Goal: Use online tool/utility: Use online tool/utility

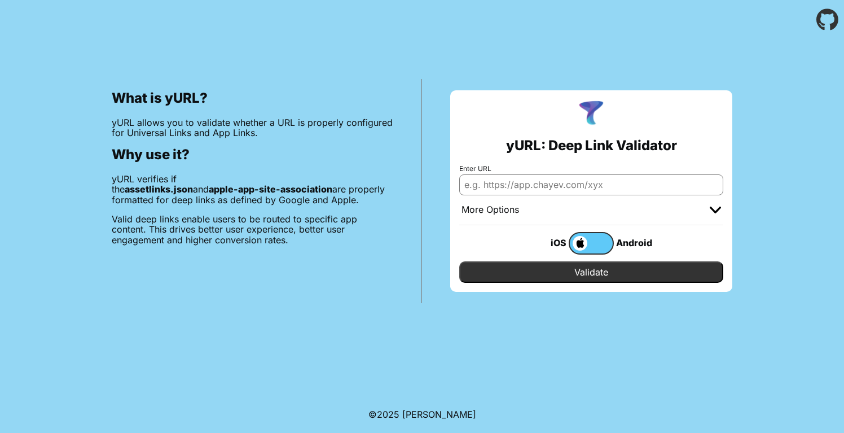
click at [505, 178] on input "Enter URL" at bounding box center [591, 184] width 264 height 20
paste input "[DOMAIN_NAME]"
type input "[DOMAIN_NAME]"
click at [591, 272] on input "Validate" at bounding box center [591, 271] width 264 height 21
click at [641, 1] on header at bounding box center [422, 19] width 844 height 39
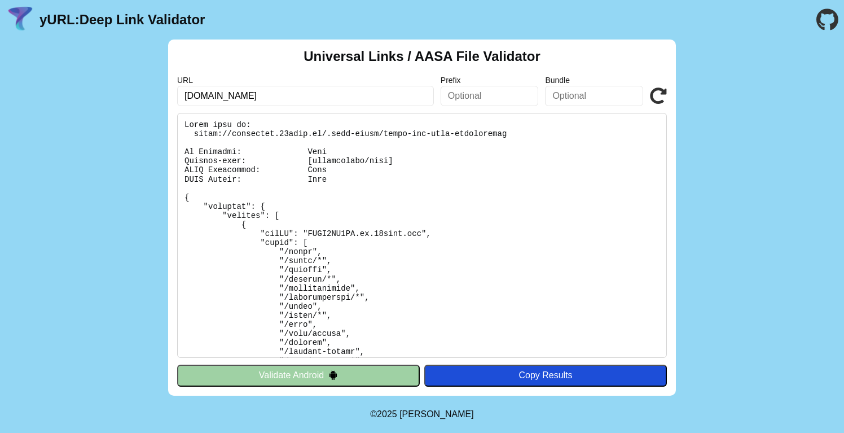
click at [306, 96] on input "community.24baby.nl" at bounding box center [305, 96] width 257 height 20
type input "[DOMAIN_NAME]"
click button "Validate" at bounding box center [0, 0] width 0 height 0
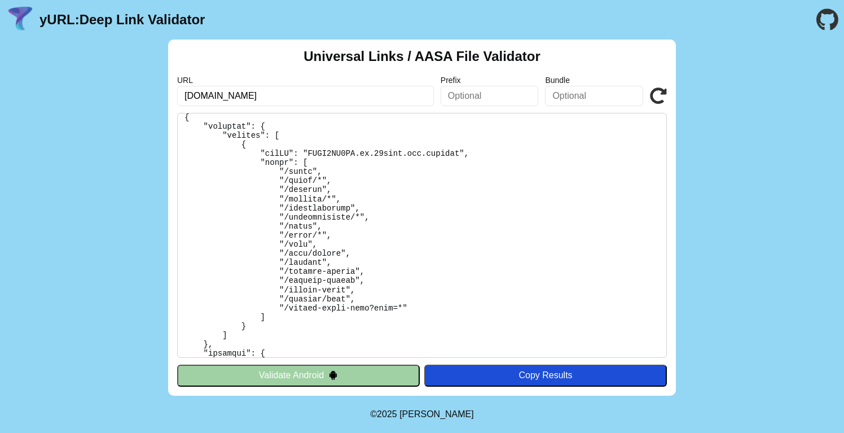
scroll to position [82, 0]
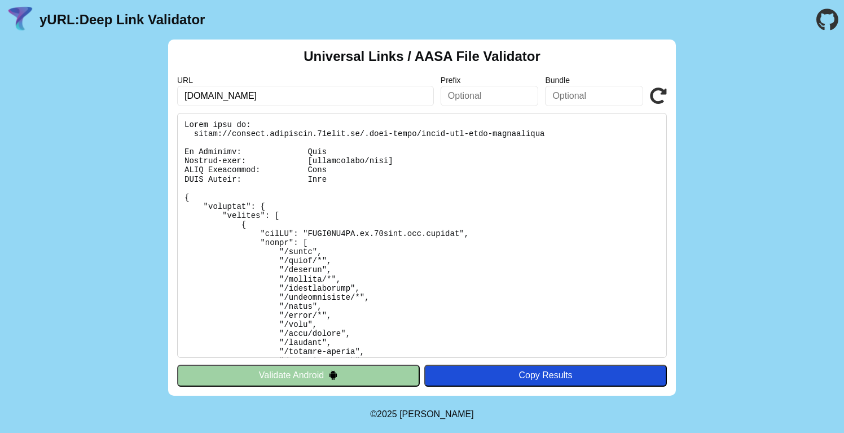
click at [307, 96] on input "[DOMAIN_NAME]" at bounding box center [305, 96] width 257 height 20
click at [652, 100] on icon at bounding box center [658, 95] width 17 height 17
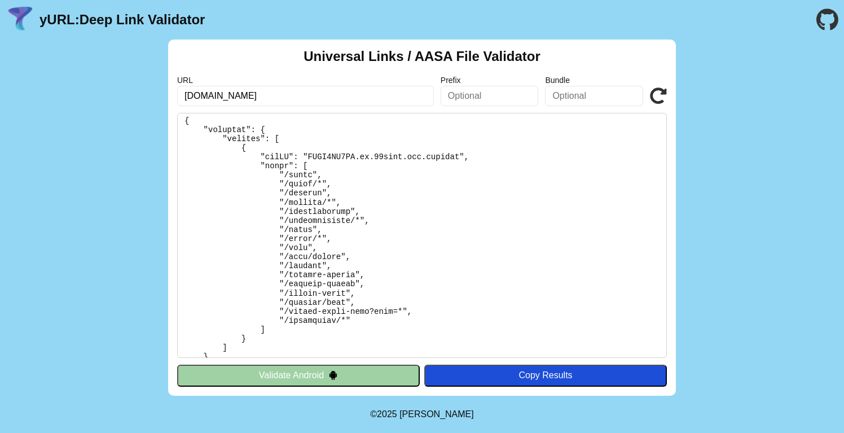
scroll to position [82, 0]
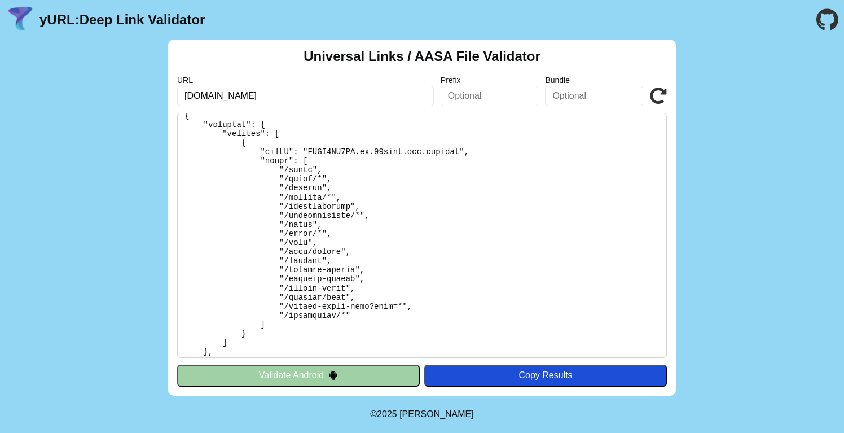
click at [664, 90] on icon at bounding box center [658, 95] width 17 height 17
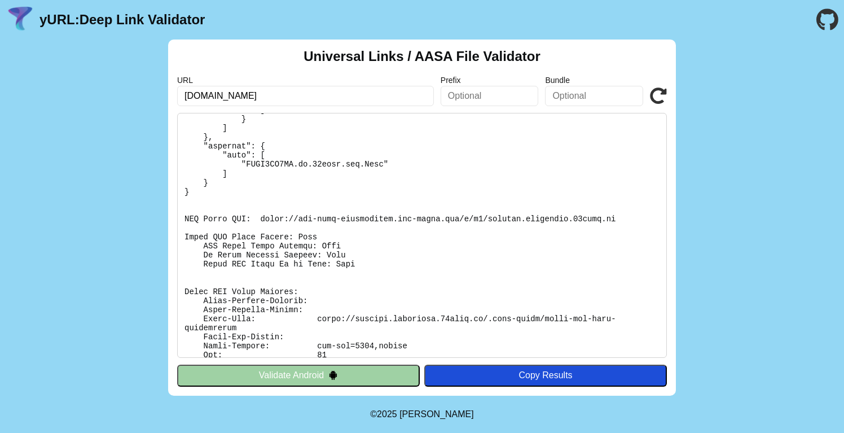
scroll to position [297, 0]
click at [118, 324] on div "Universal Links / AASA File Validator URL staging.community.24baby.nl Prefix Bu…" at bounding box center [422, 217] width 844 height 356
click at [103, 266] on div "Universal Links / AASA File Validator URL staging.community.24baby.nl Prefix Bu…" at bounding box center [422, 217] width 844 height 356
